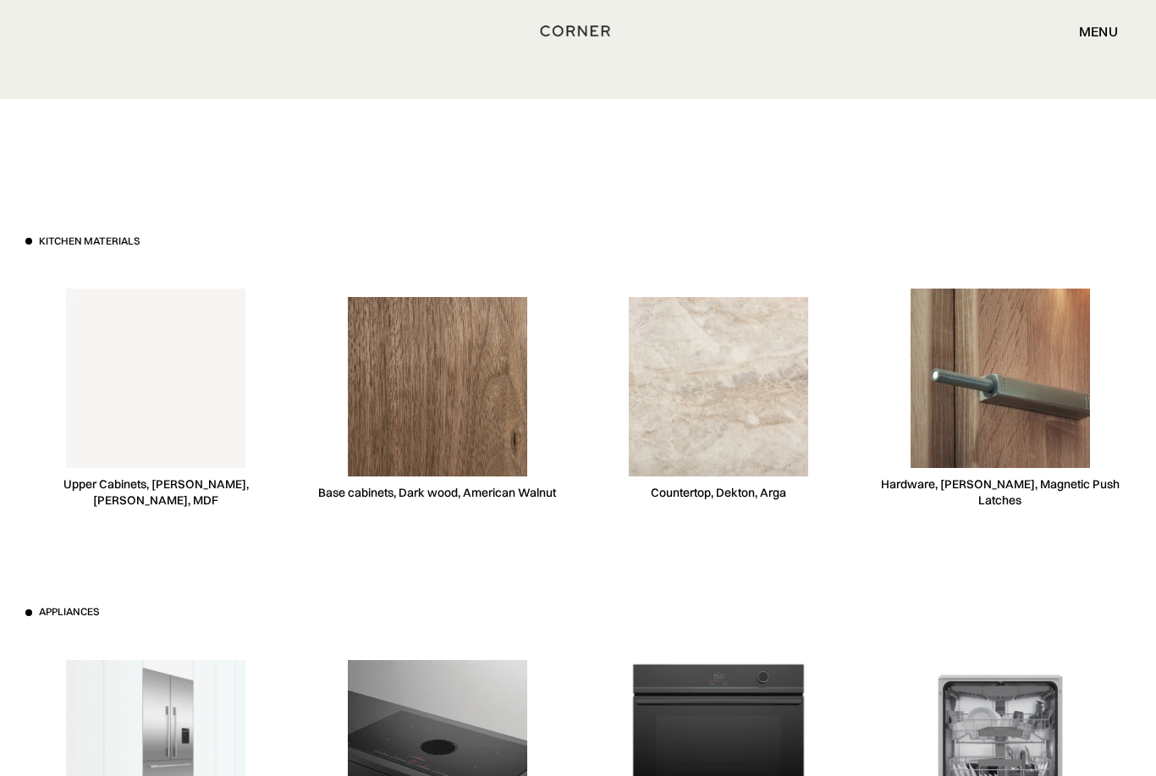
scroll to position [4619, 0]
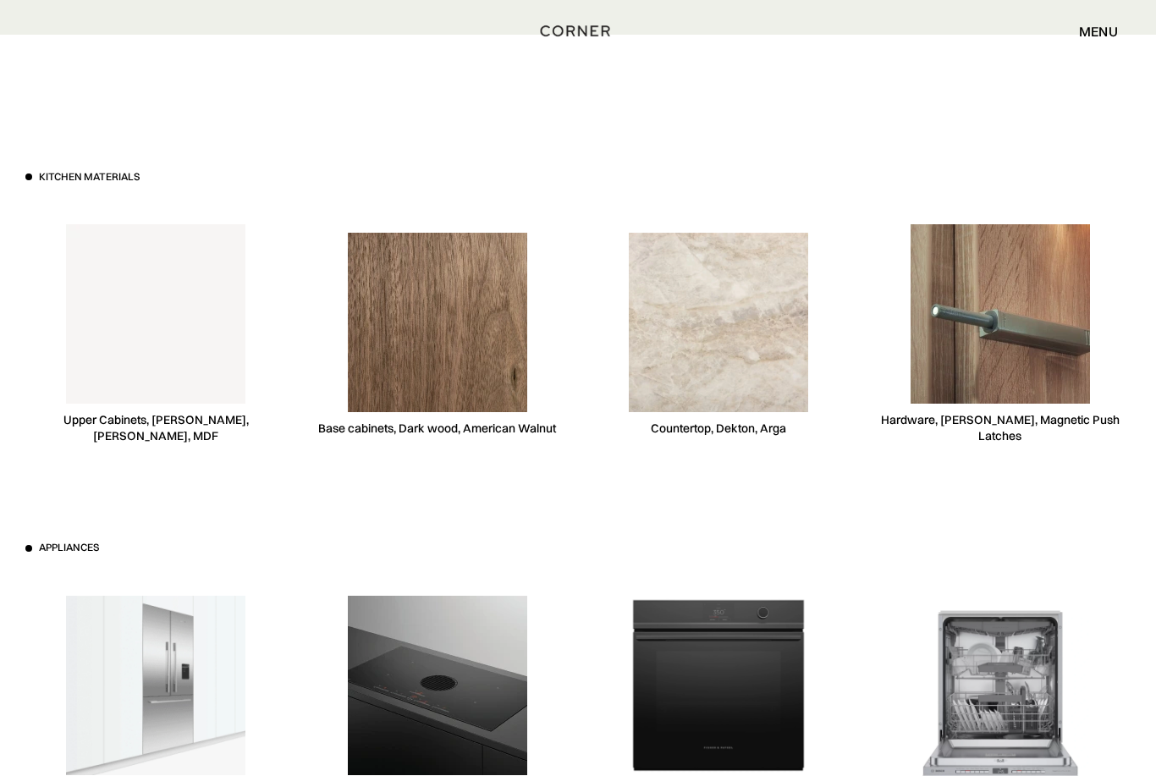
click at [119, 634] on img at bounding box center [155, 686] width 179 height 179
click at [117, 772] on div "Built-In french door fridge, Fisher & Paykel" at bounding box center [155, 706] width 261 height 261
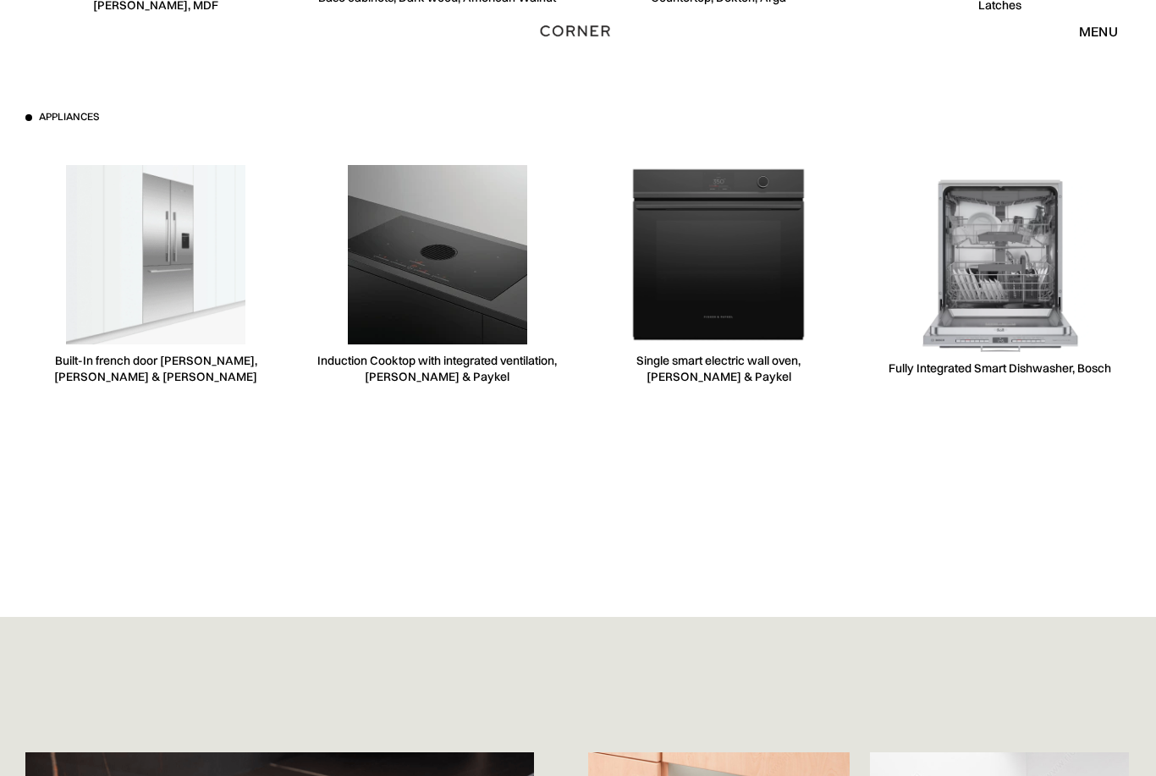
scroll to position [5045, 0]
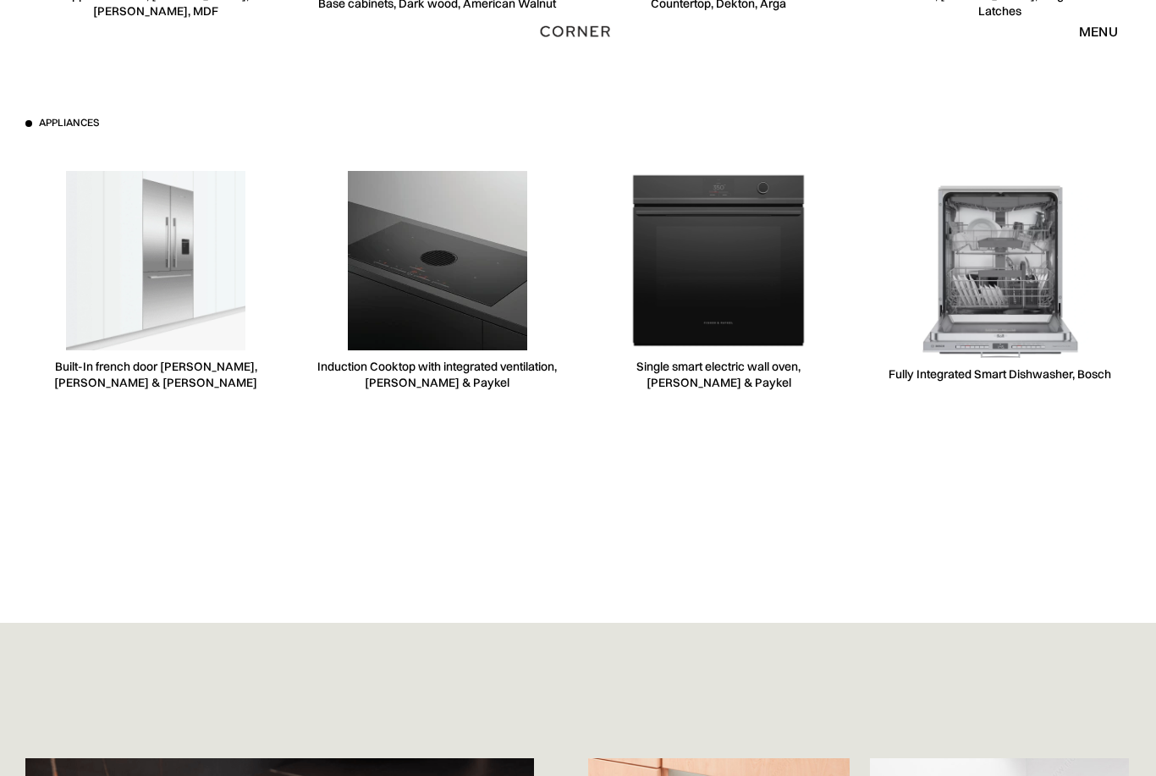
click at [768, 258] on img at bounding box center [718, 260] width 179 height 179
click at [102, 245] on img at bounding box center [155, 260] width 179 height 179
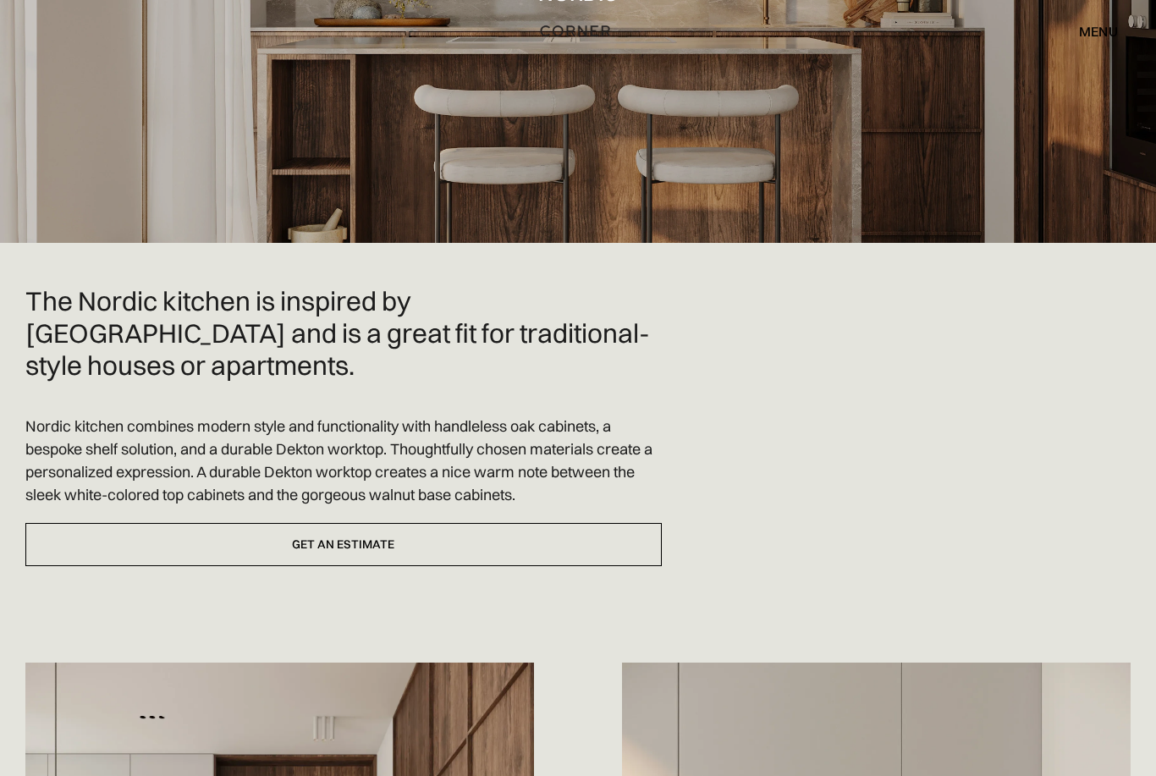
scroll to position [0, 0]
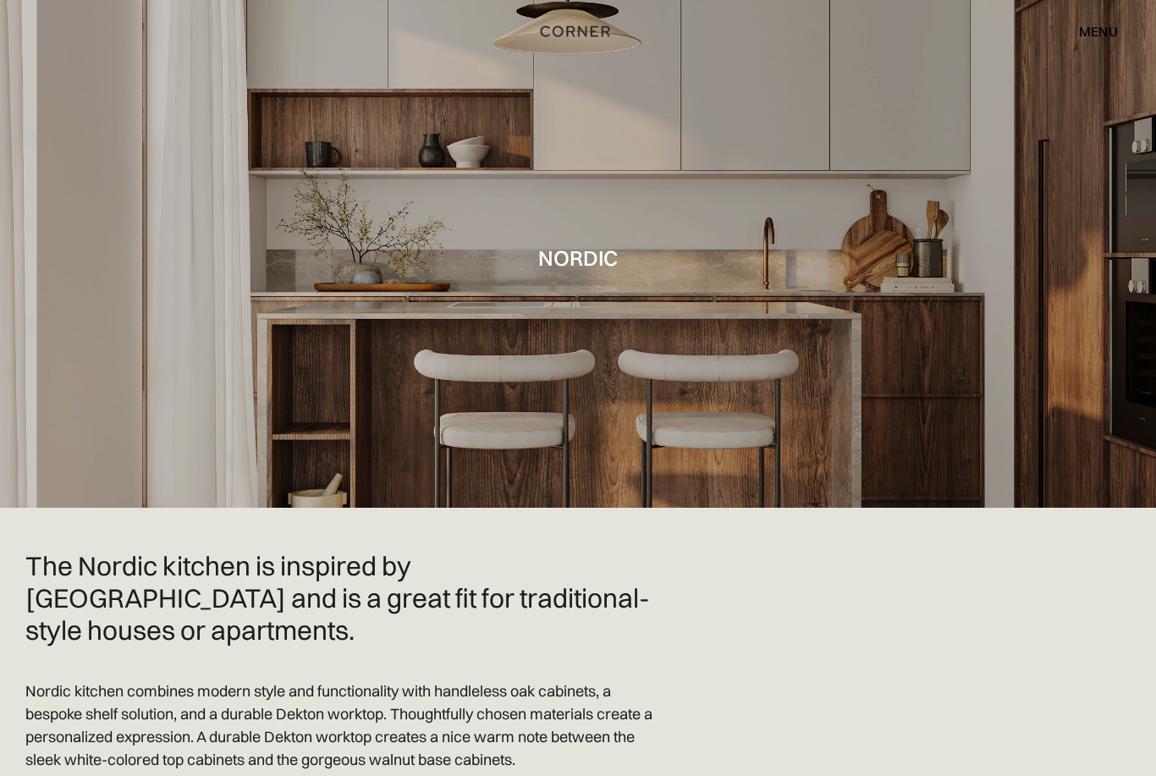
click at [1108, 30] on div "menu" at bounding box center [1098, 32] width 39 height 14
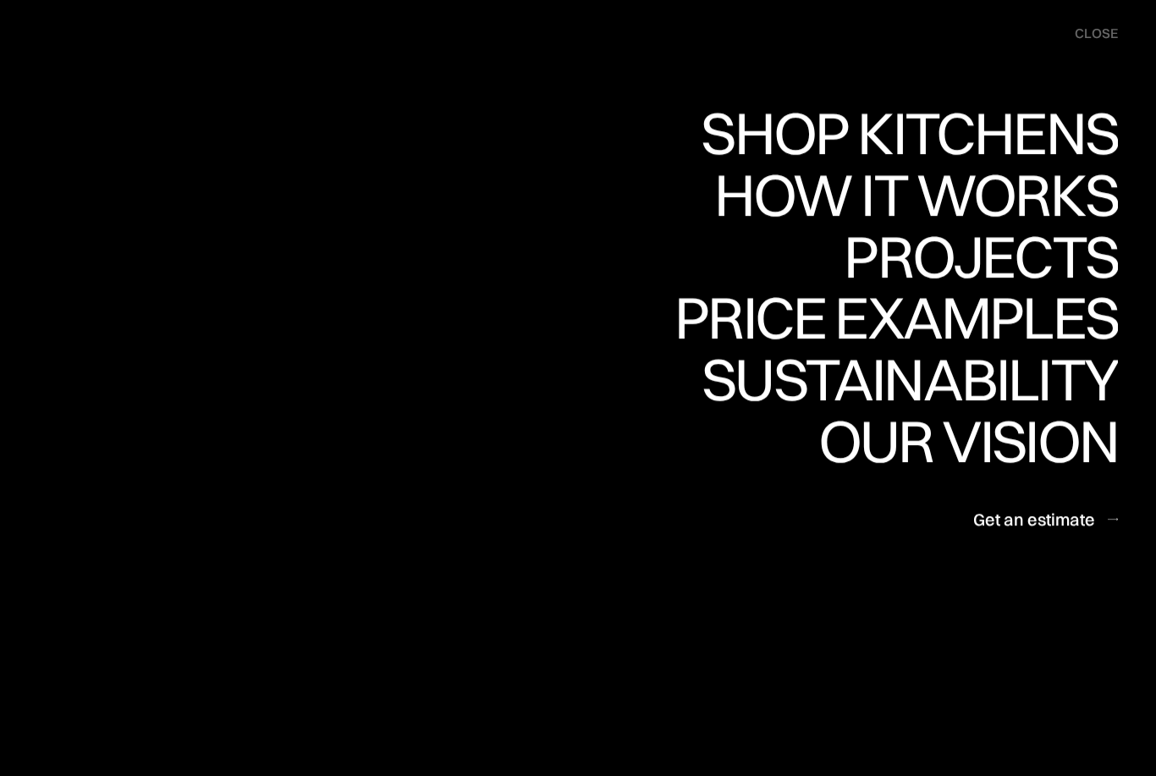
click at [1053, 139] on div "Shop Kitchens" at bounding box center [905, 132] width 426 height 59
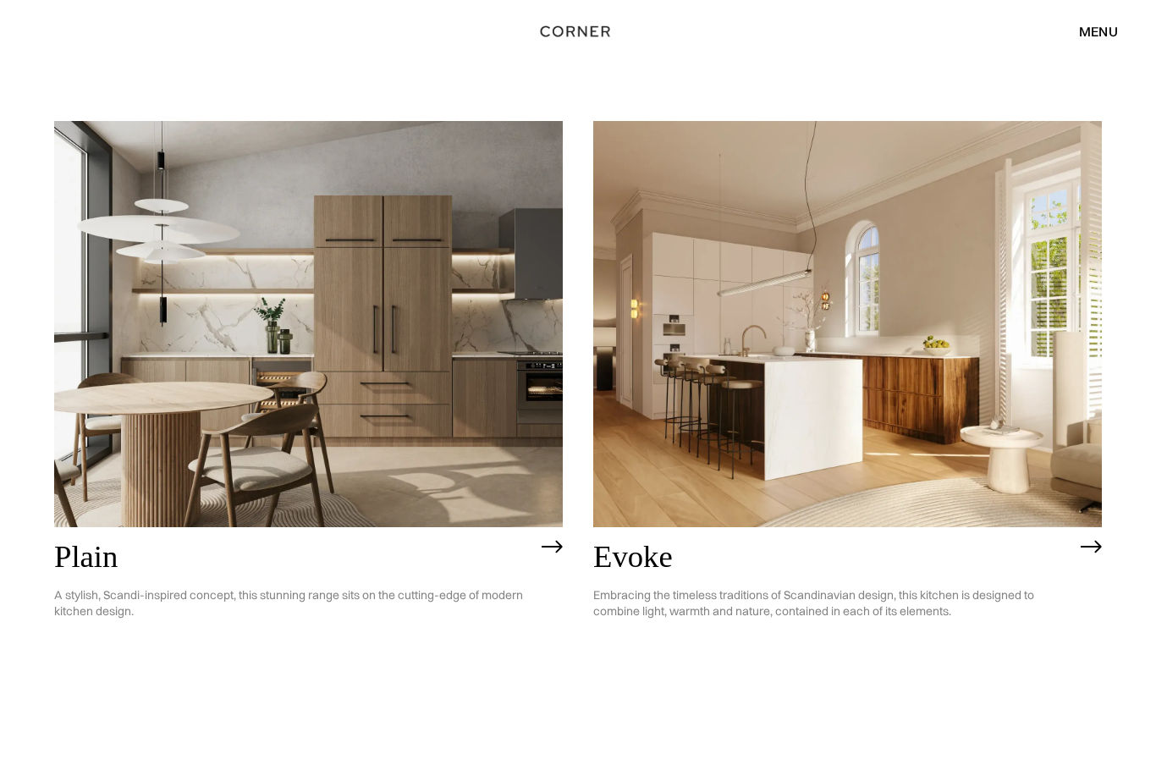
scroll to position [4203, 0]
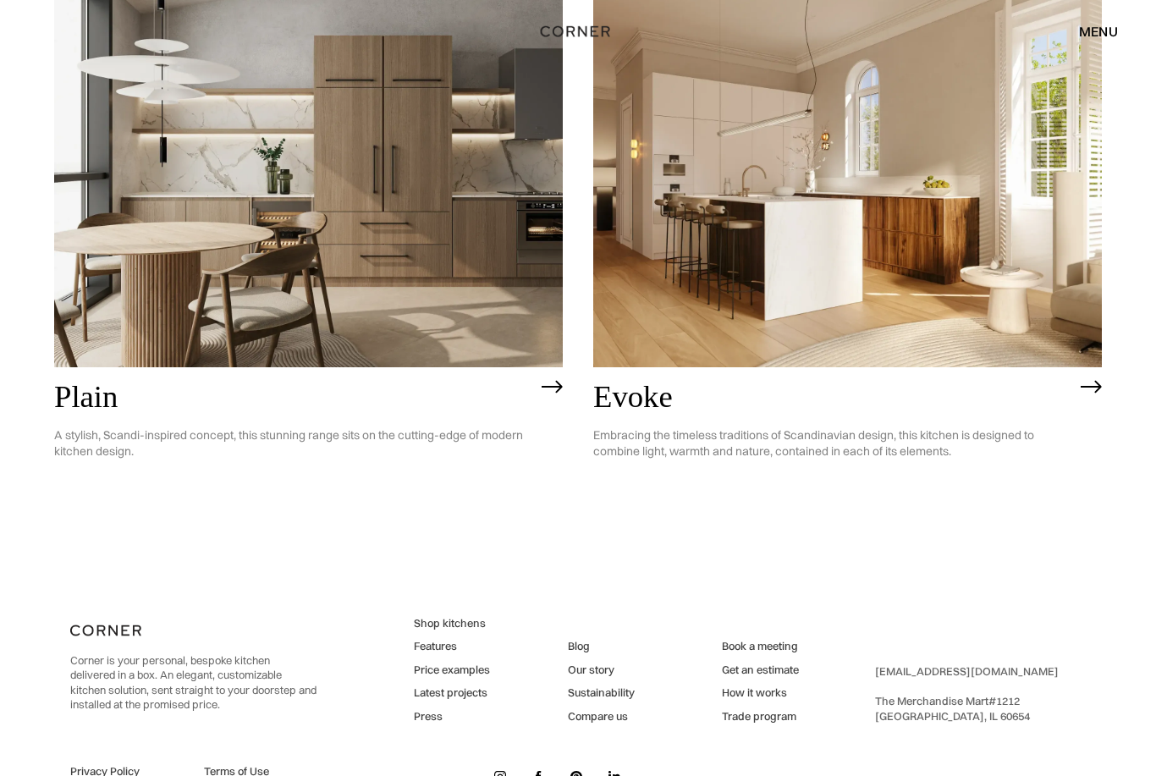
click at [710, 249] on img at bounding box center [847, 164] width 509 height 407
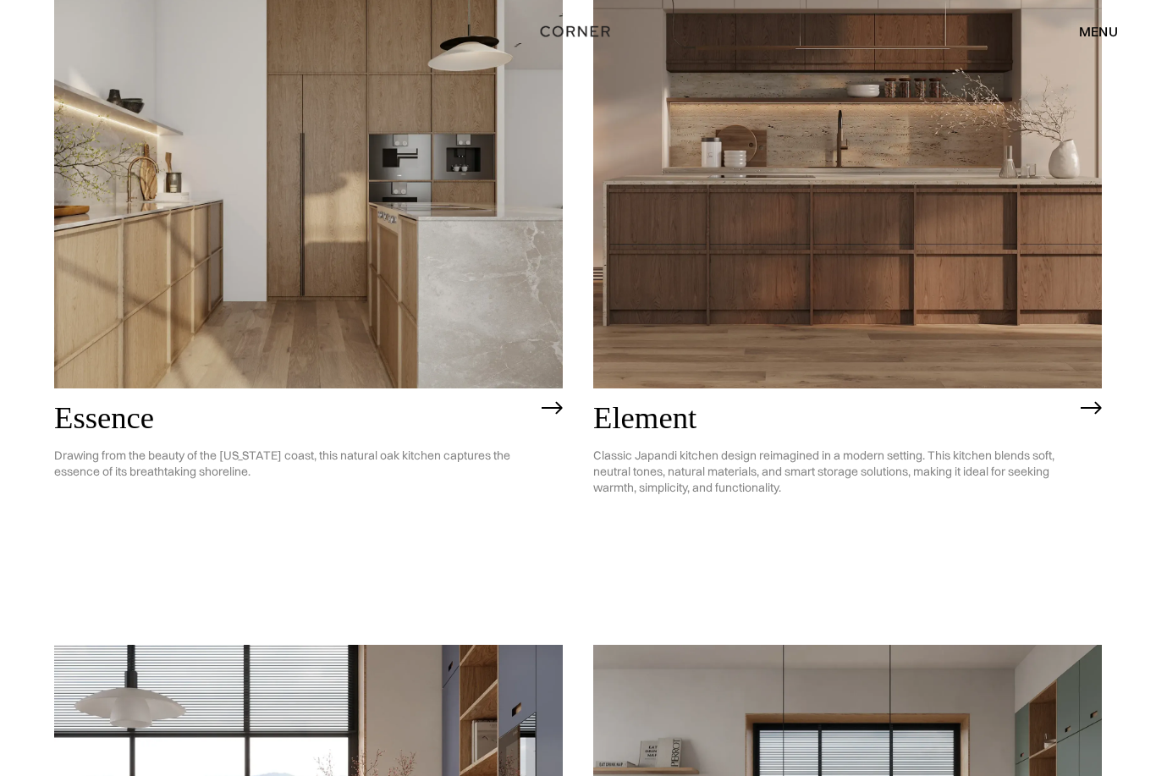
scroll to position [844, 0]
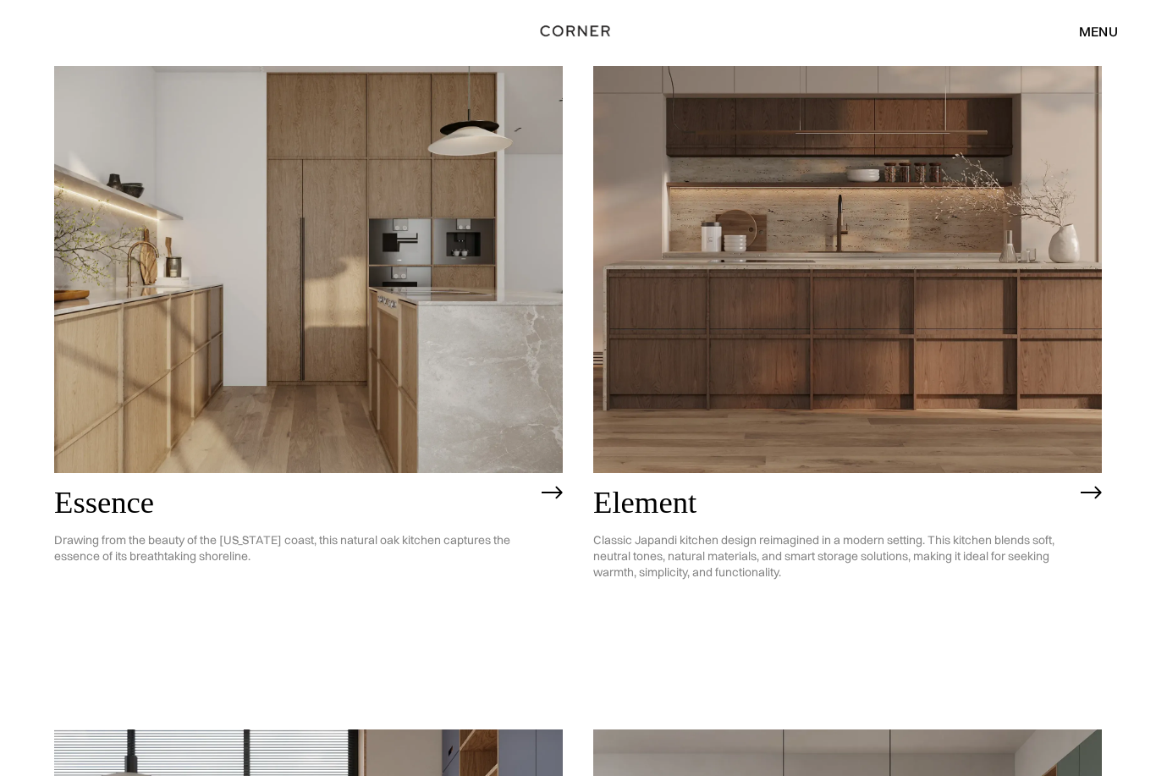
click at [68, 200] on img at bounding box center [308, 270] width 509 height 407
click at [1008, 414] on img at bounding box center [847, 269] width 509 height 407
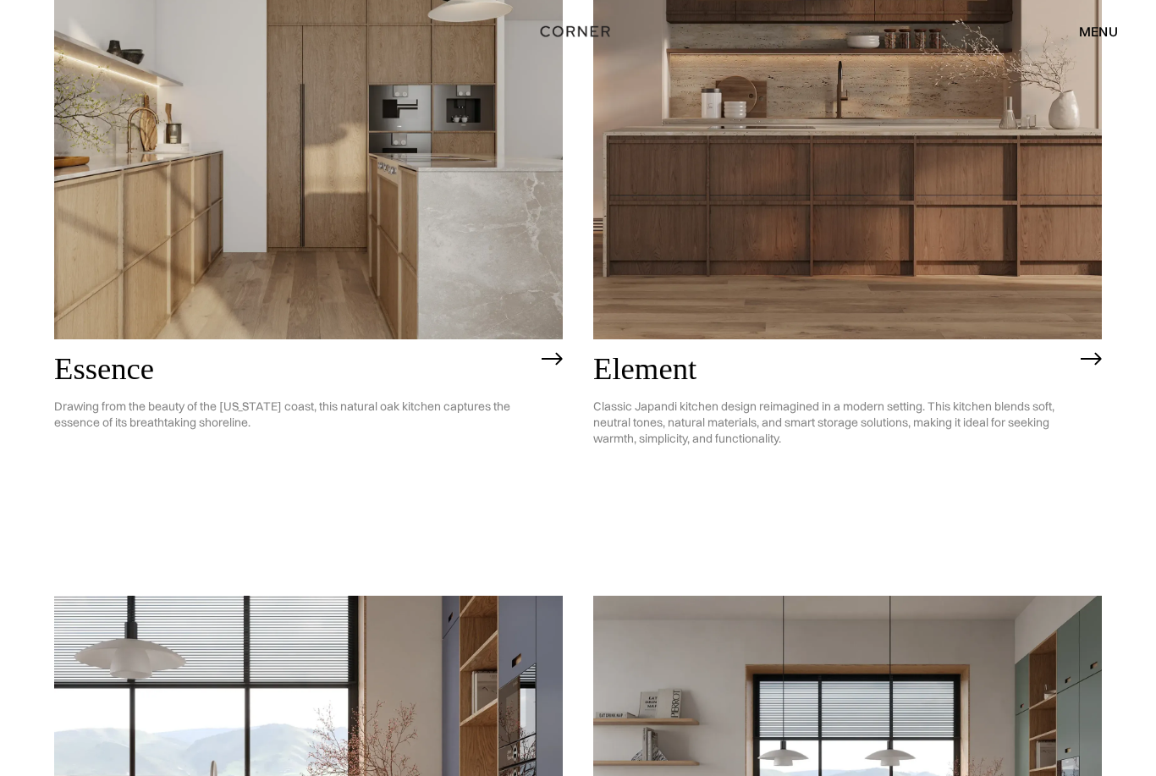
scroll to position [975, 0]
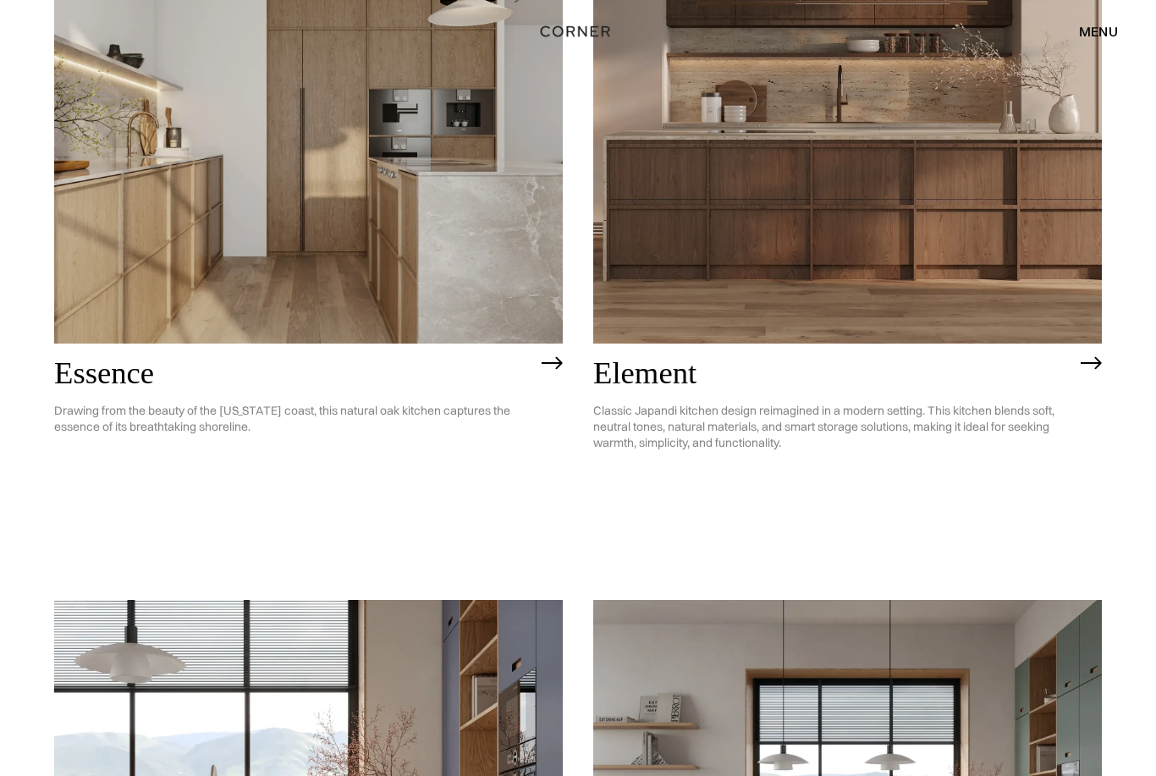
click at [1112, 31] on div "menu" at bounding box center [1098, 32] width 39 height 14
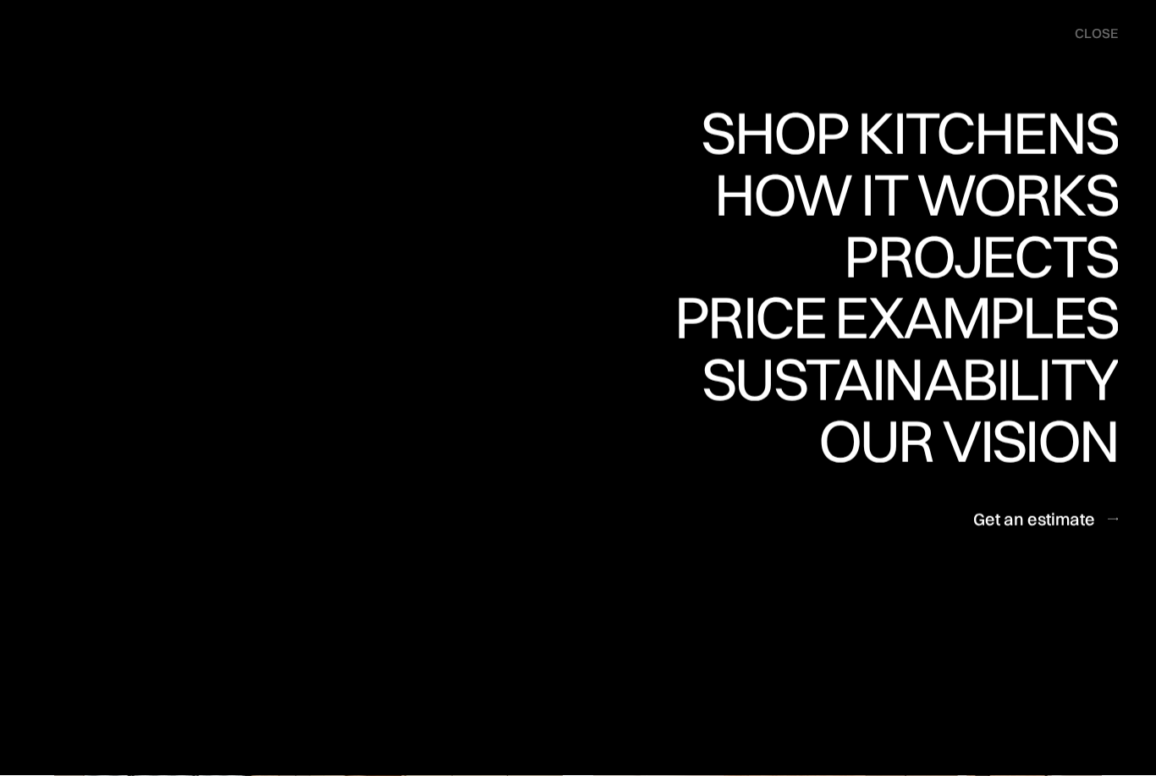
scroll to position [1592, 0]
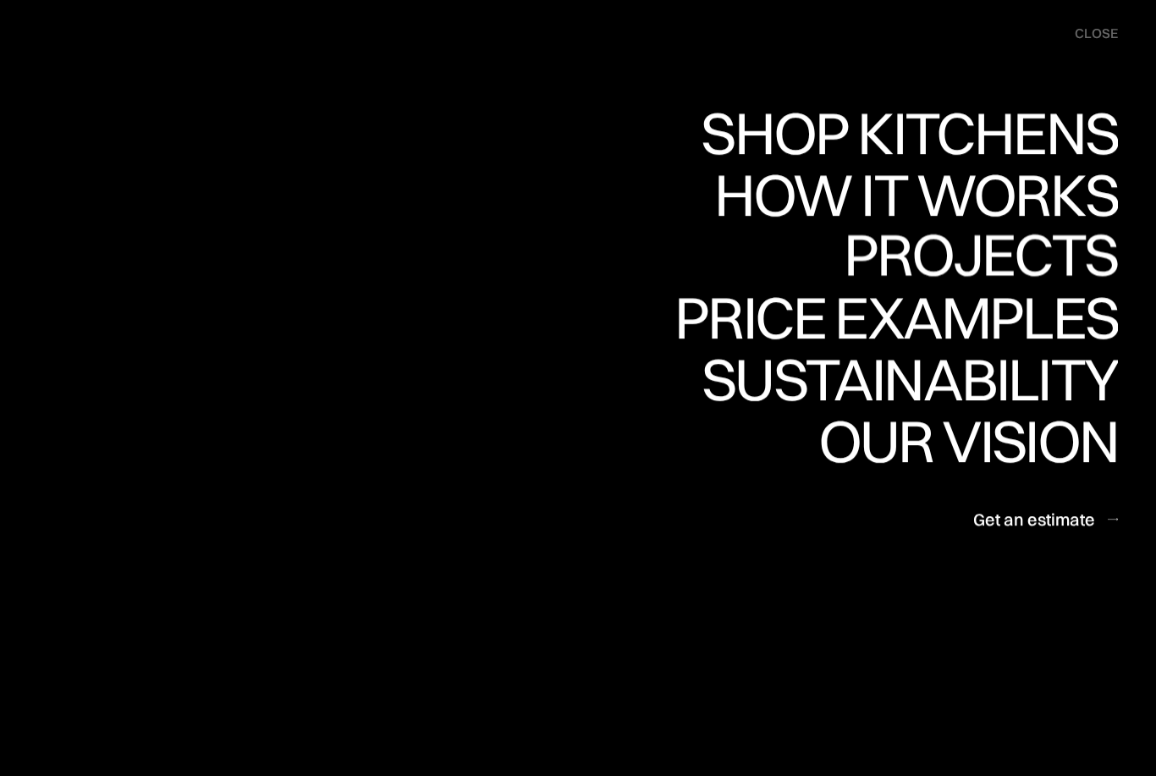
click at [1044, 256] on div "Projects" at bounding box center [981, 253] width 274 height 59
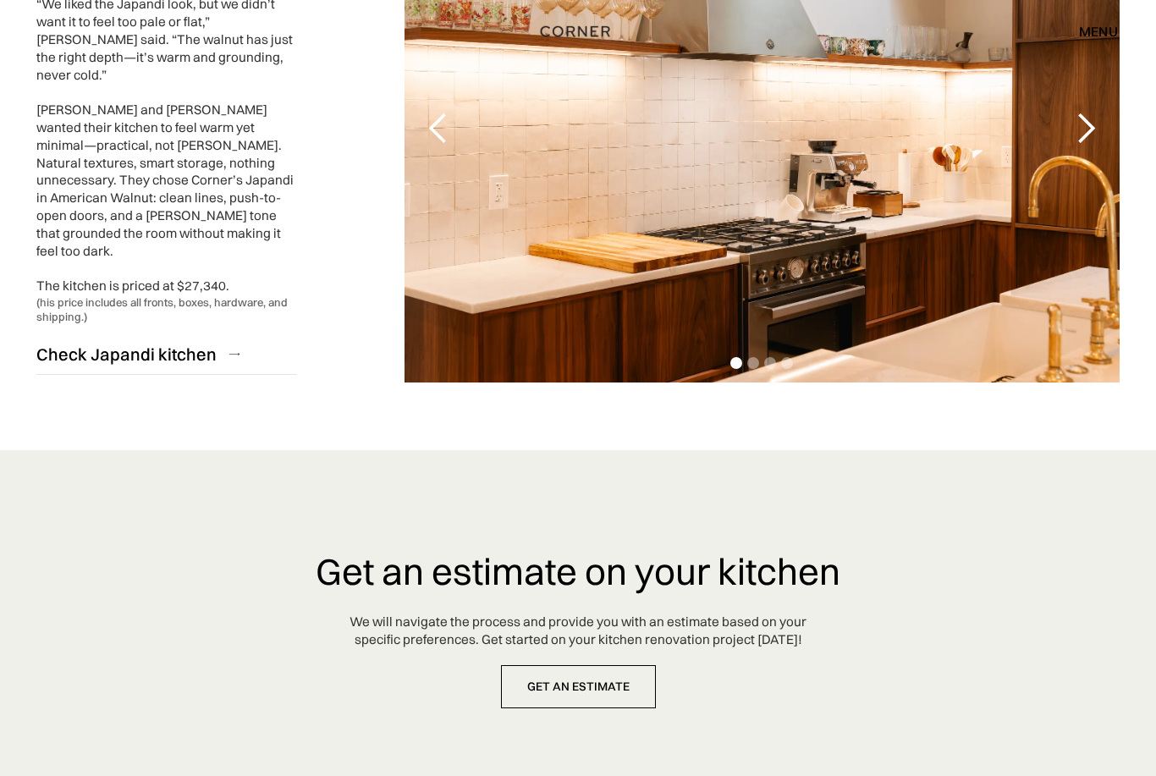
scroll to position [4241, 0]
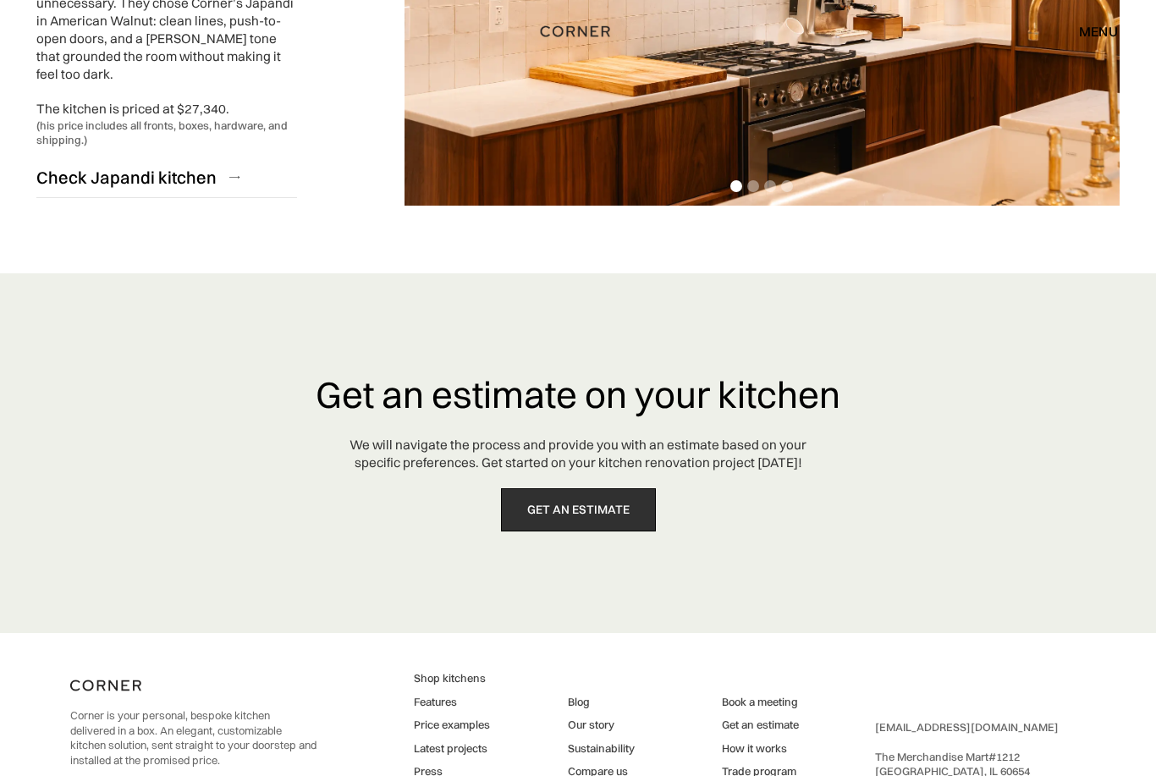
click at [637, 488] on link "get an estimate" at bounding box center [578, 509] width 155 height 43
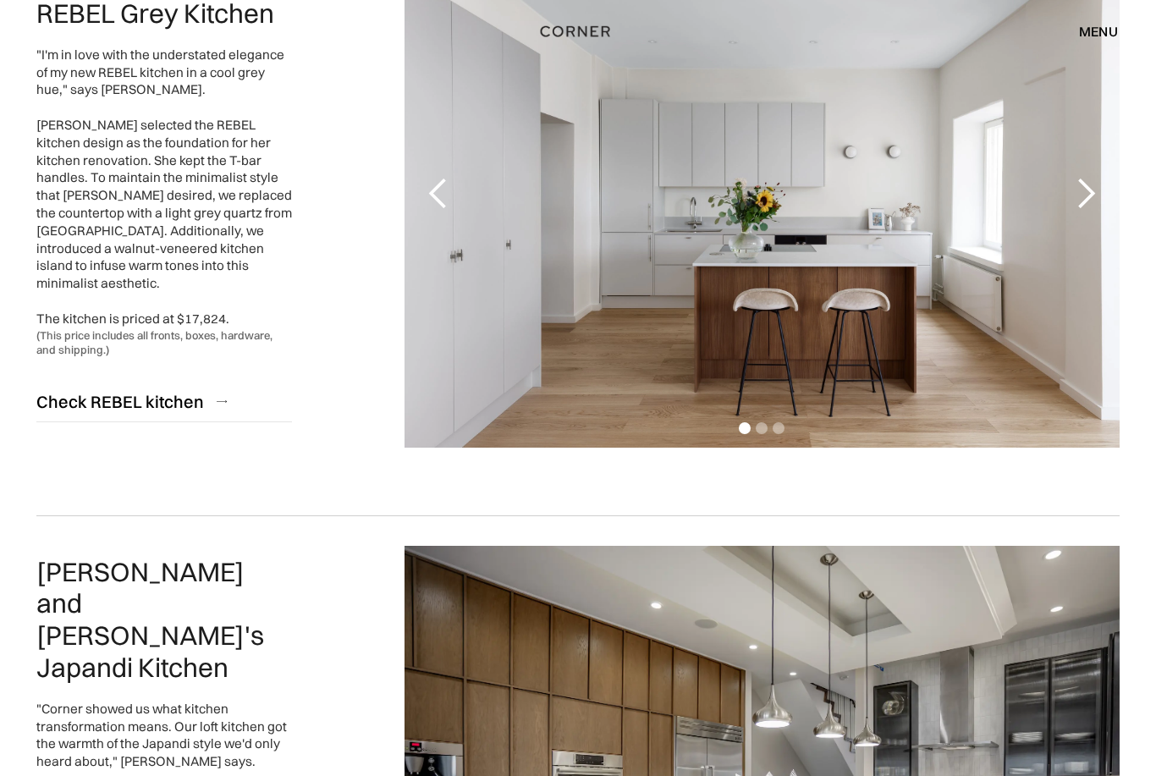
scroll to position [0, 0]
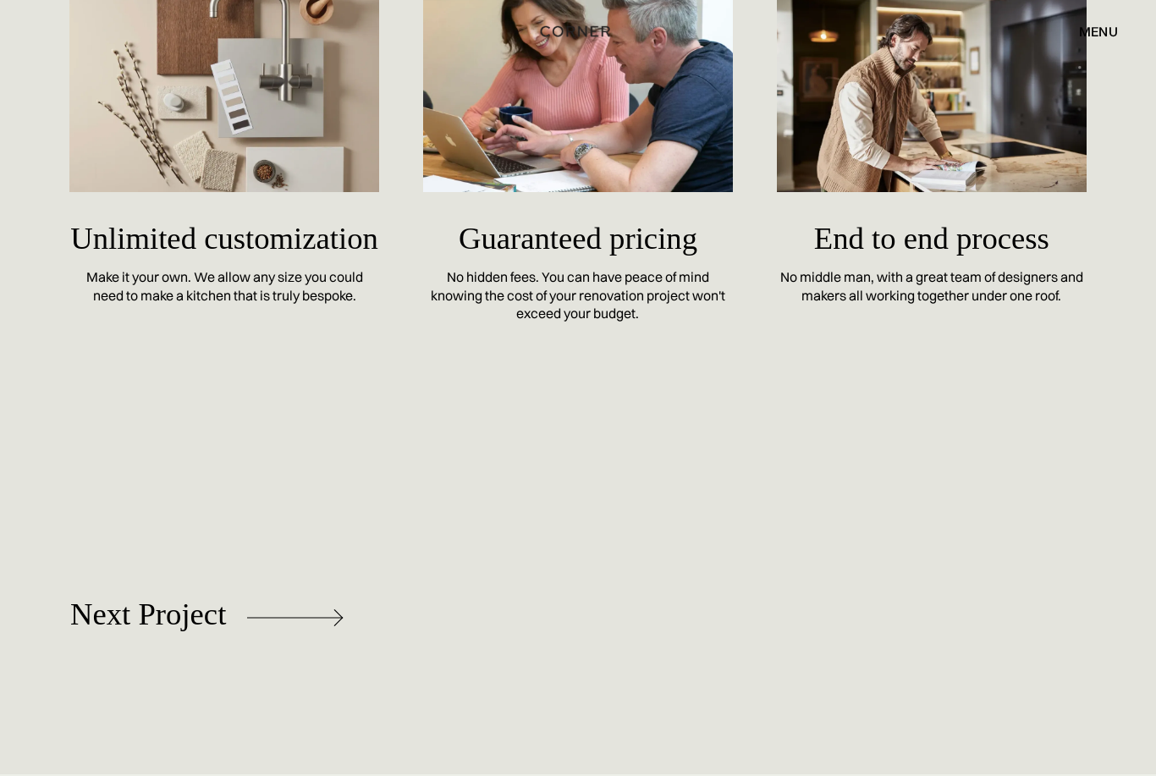
scroll to position [7880, 0]
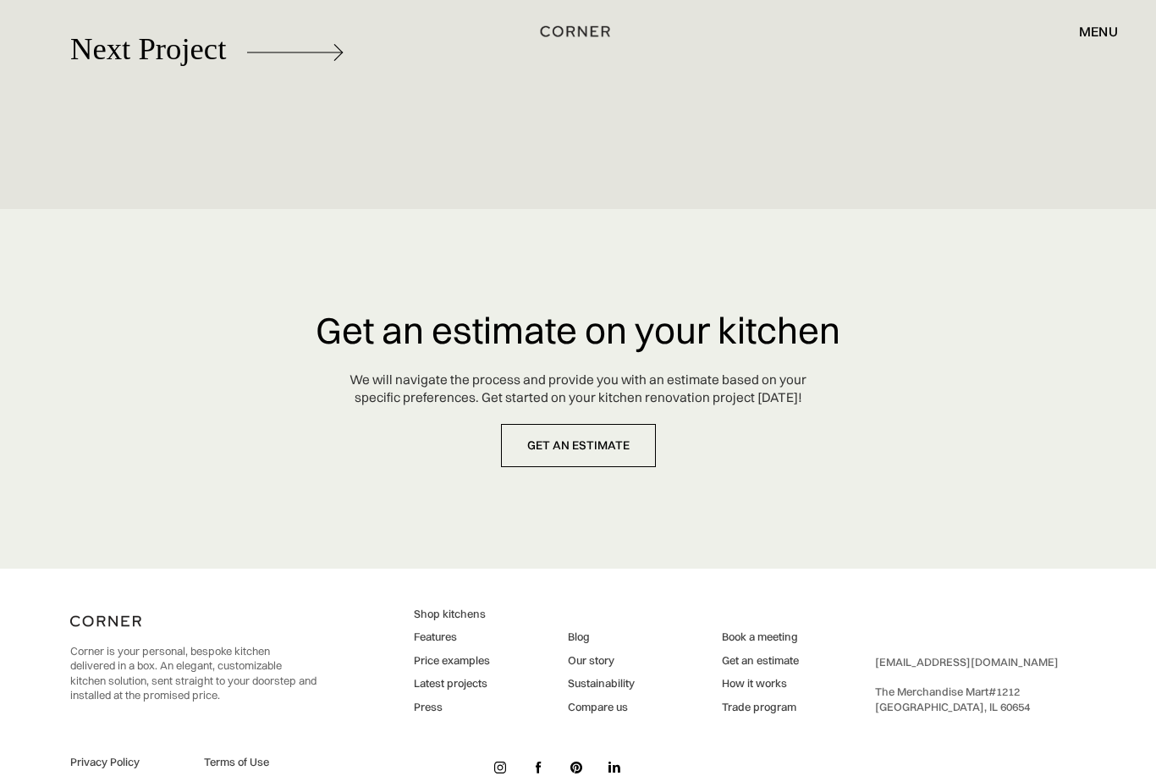
click at [765, 691] on link "How it works" at bounding box center [760, 683] width 77 height 15
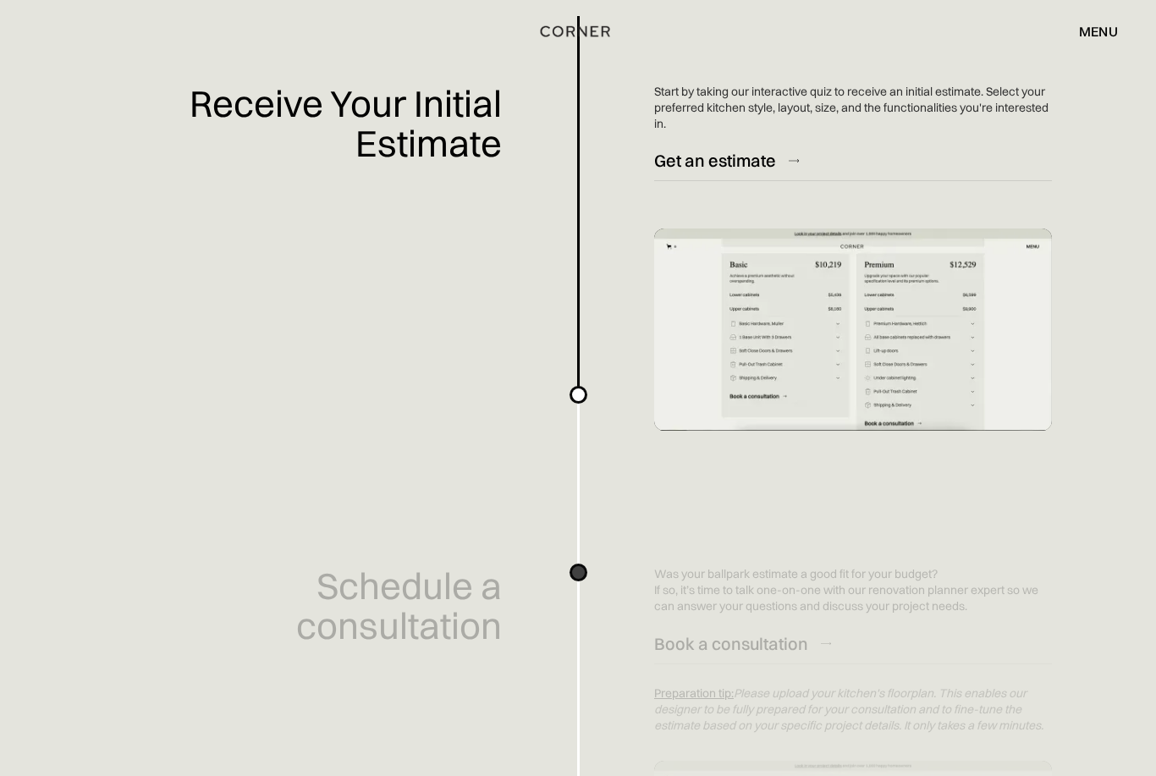
scroll to position [731, 0]
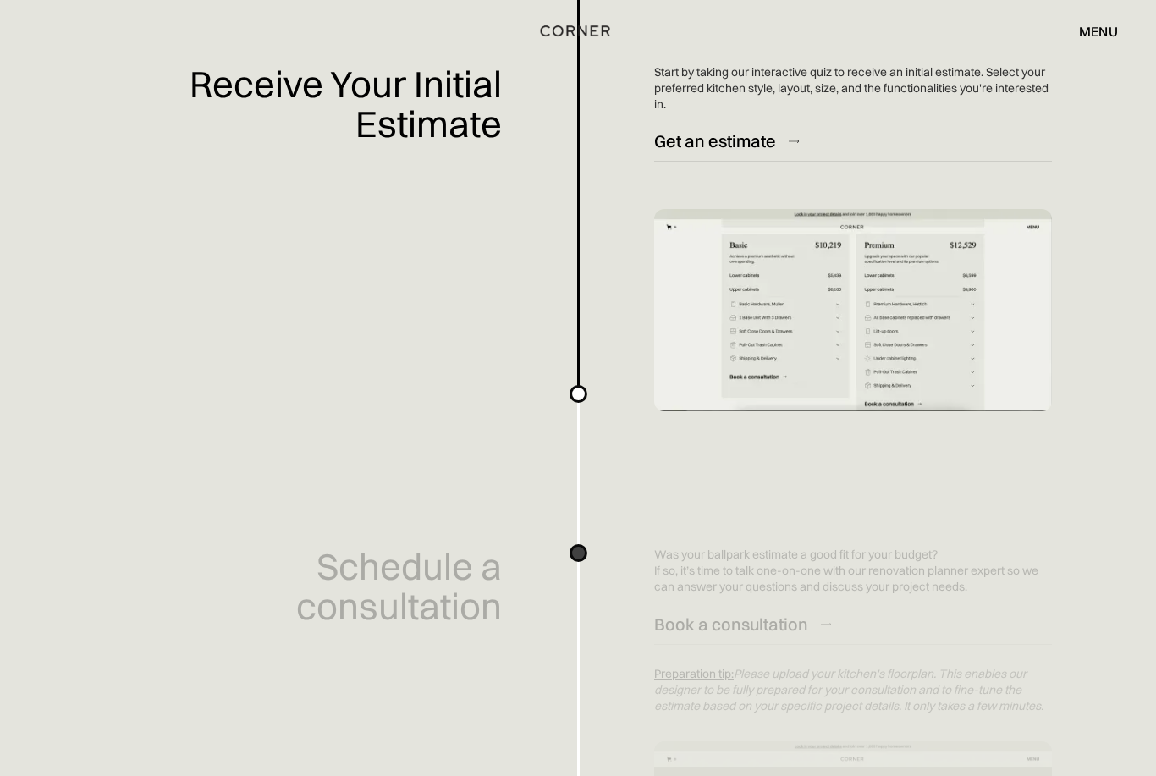
scroll to position [753, 0]
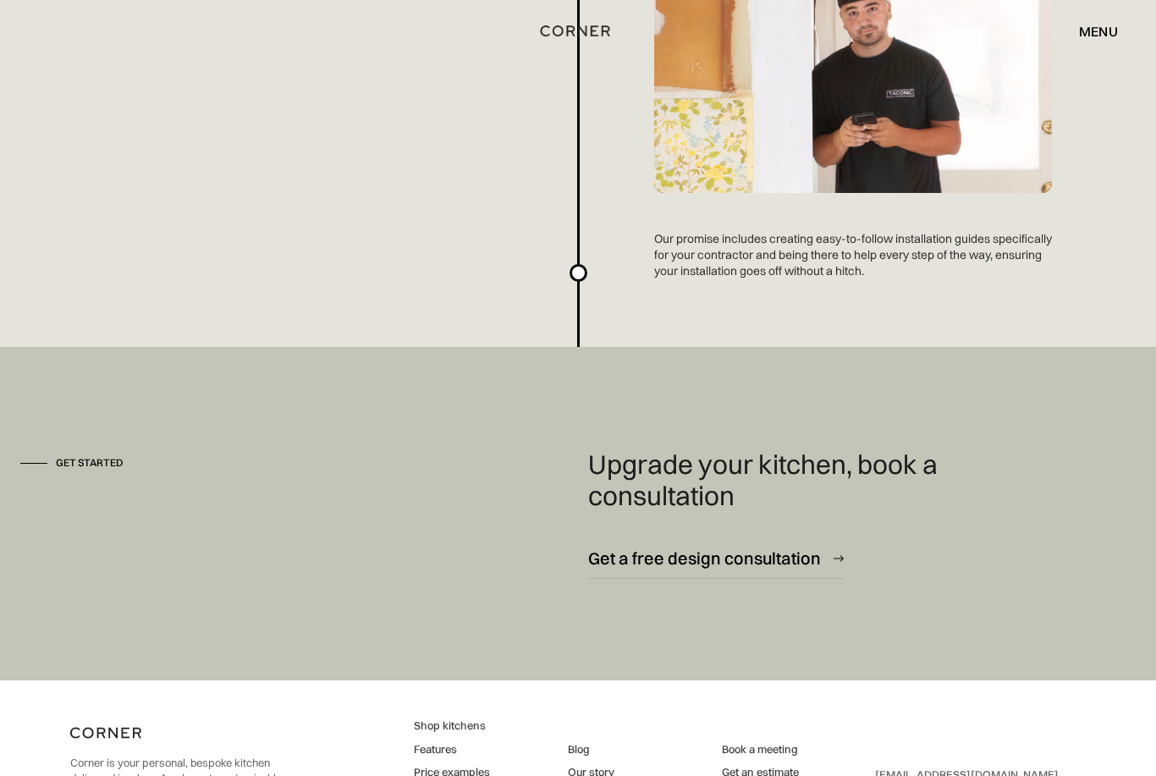
scroll to position [4517, 0]
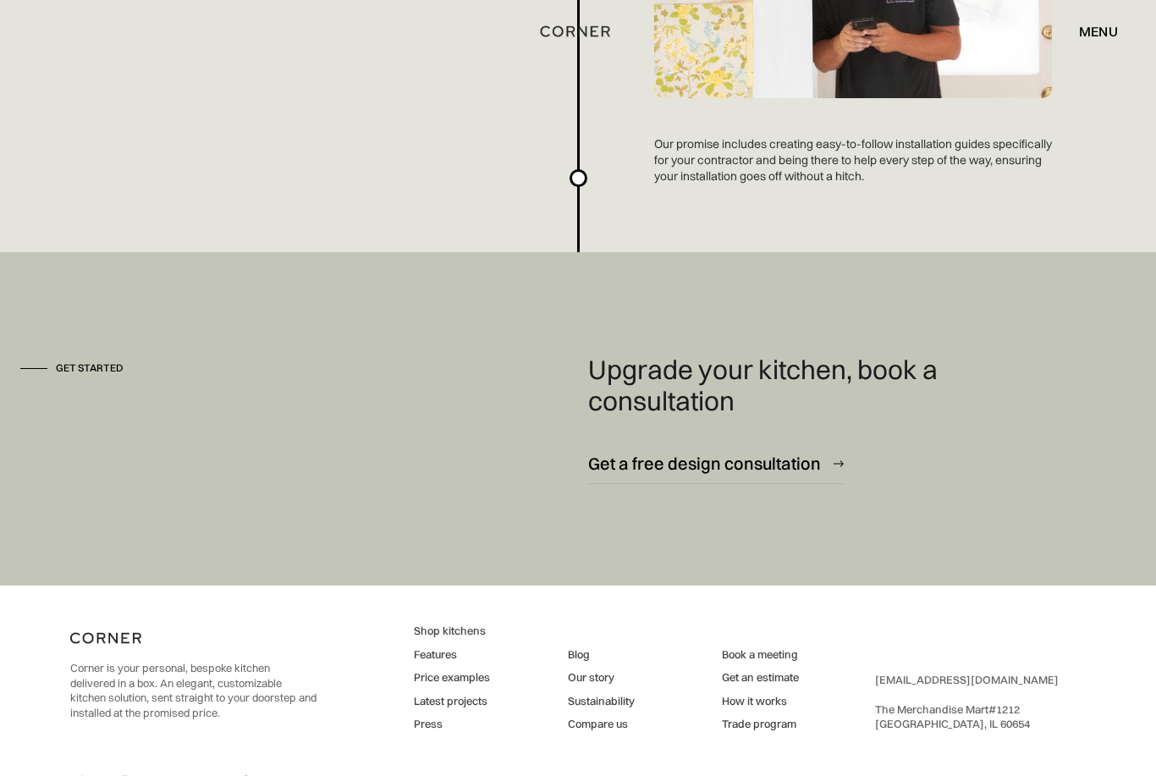
click at [497, 775] on img at bounding box center [500, 785] width 12 height 12
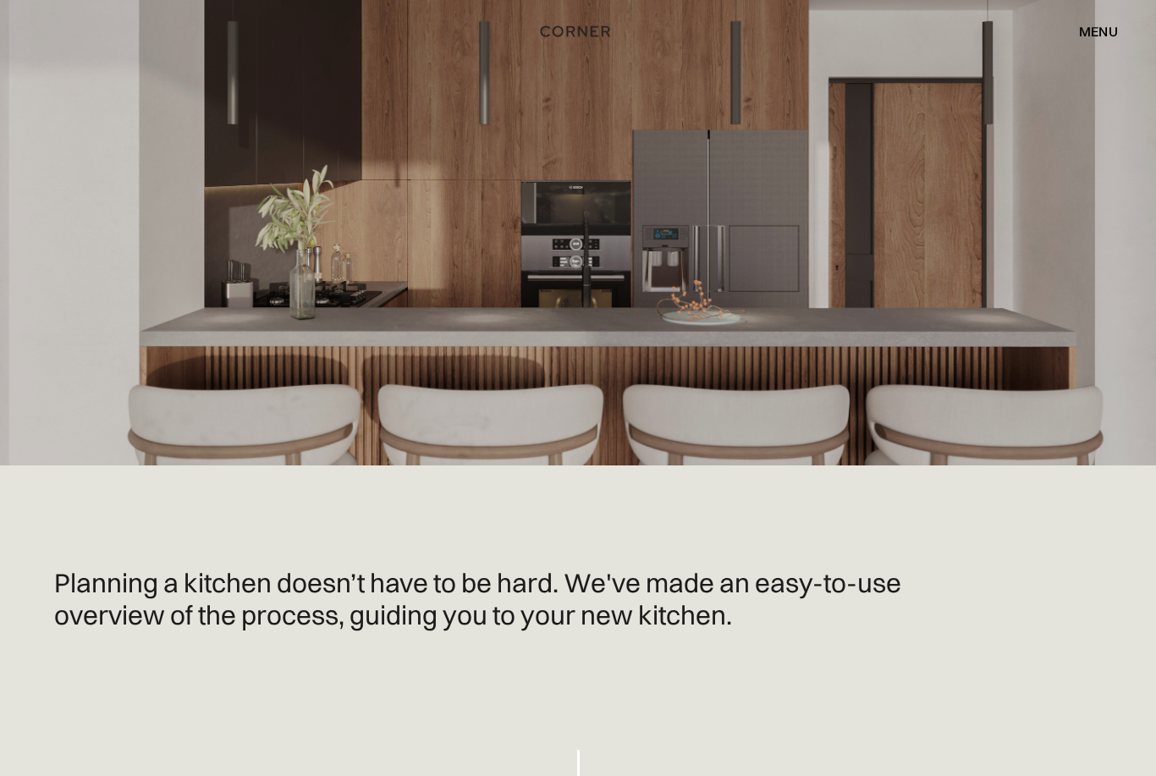
click at [1099, 34] on div "menu" at bounding box center [1098, 32] width 39 height 14
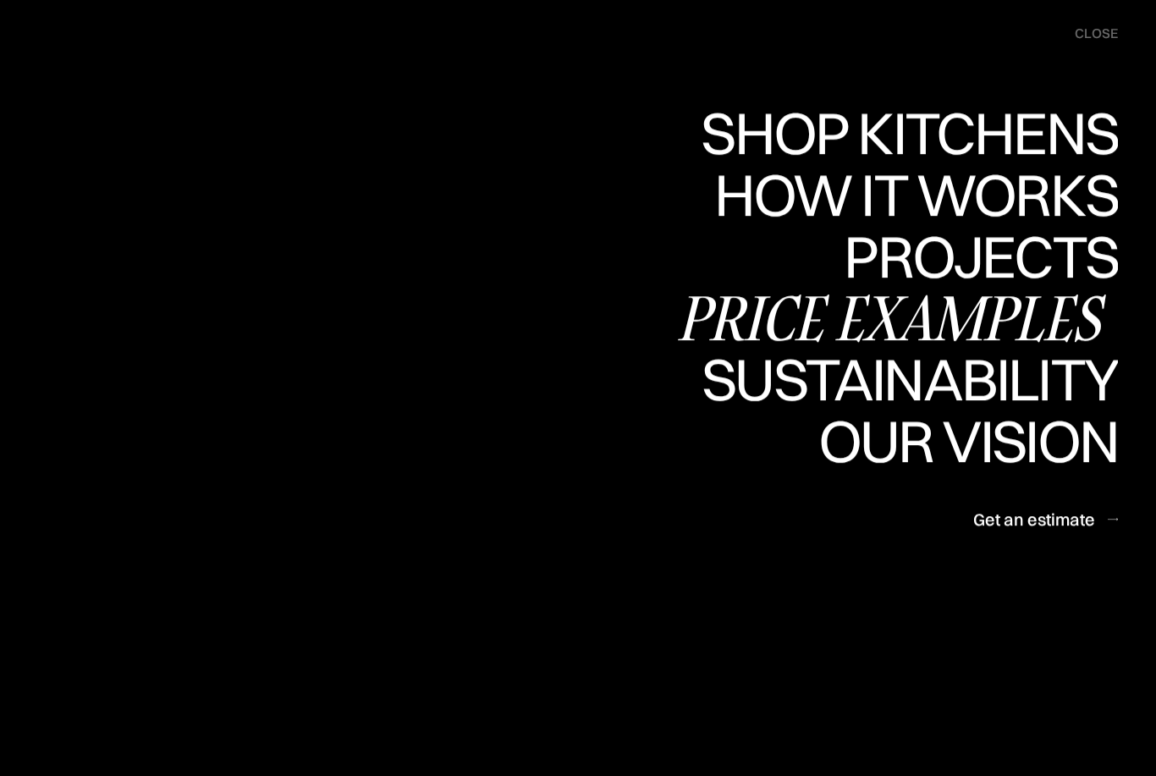
click at [954, 312] on div "Price examples" at bounding box center [895, 318] width 443 height 59
